Goal: Check status

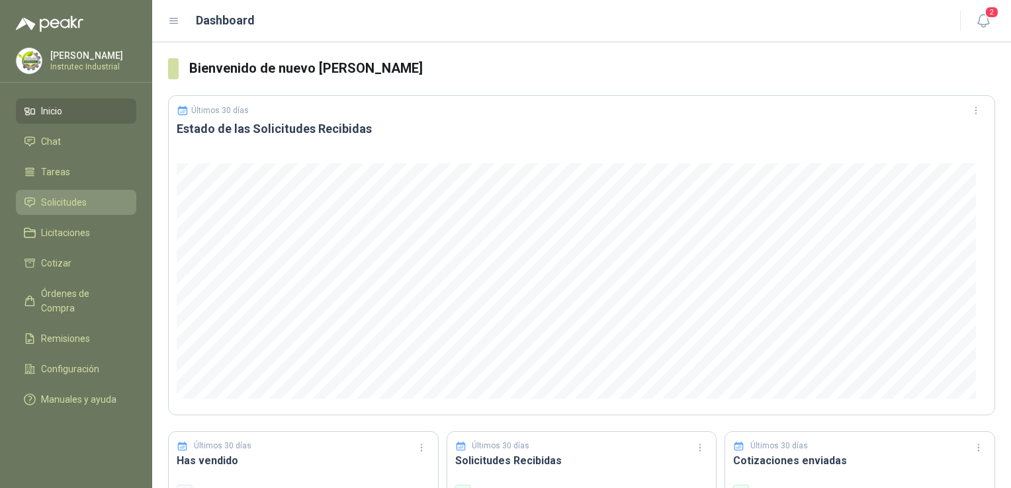
click at [58, 202] on span "Solicitudes" at bounding box center [64, 202] width 46 height 15
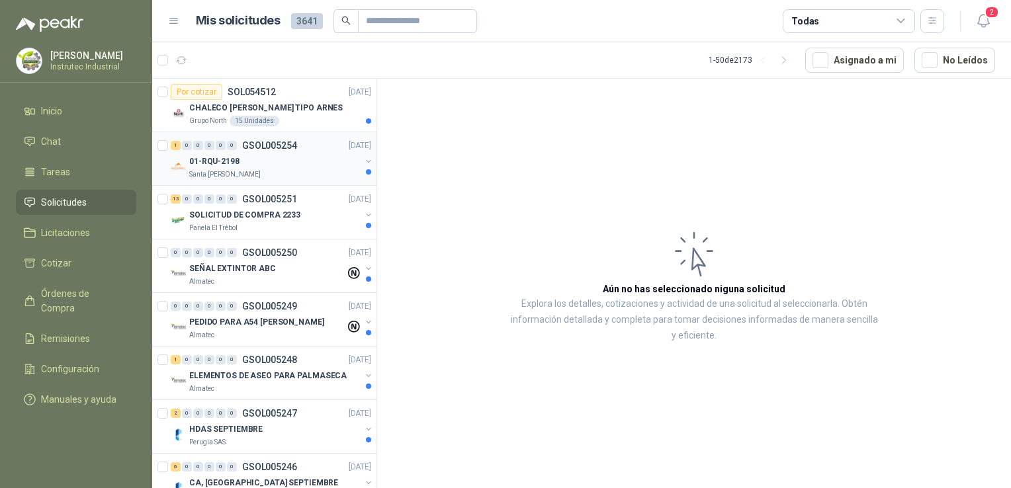
click at [312, 159] on div "01-RQU-2198" at bounding box center [274, 162] width 171 height 16
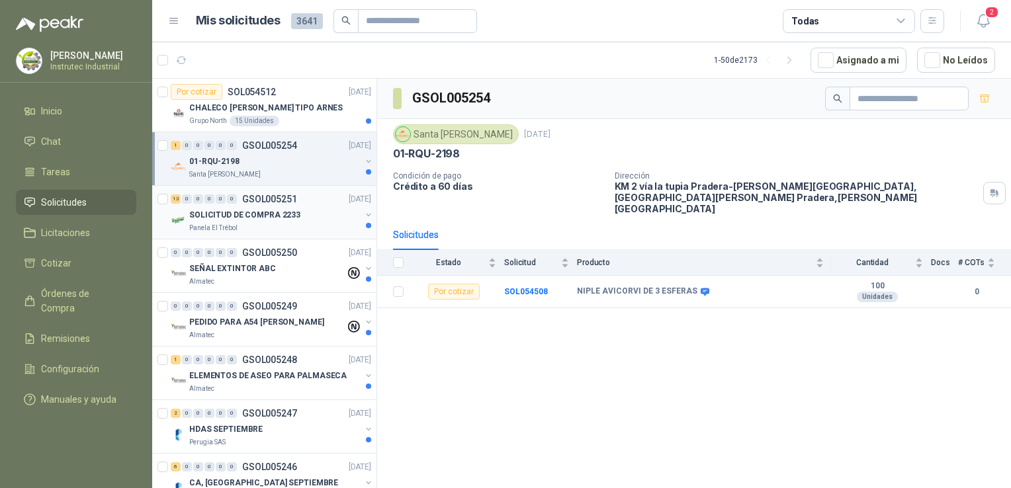
click at [310, 206] on link "13 0 0 0 0 0 GSOL005251 [DATE] SOLICITUD DE COMPRA 2233 Panela El Trébol" at bounding box center [272, 212] width 203 height 42
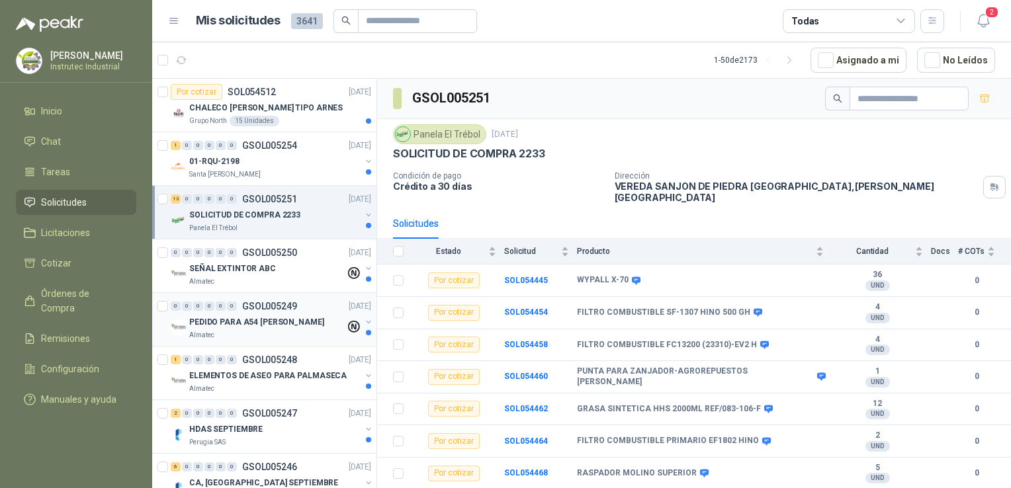
click at [260, 341] on div "0 0 0 0 0 0 GSOL005249 [DATE] PEDIDO PARA A54 ARA GIRARDOTA Almatec" at bounding box center [264, 320] width 224 height 54
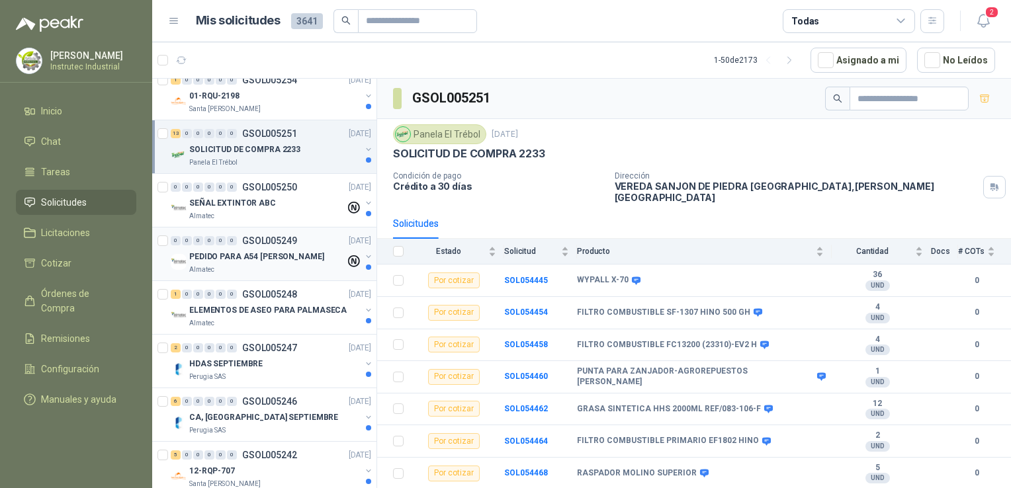
scroll to position [66, 0]
